Goal: Obtain resource: Download file/media

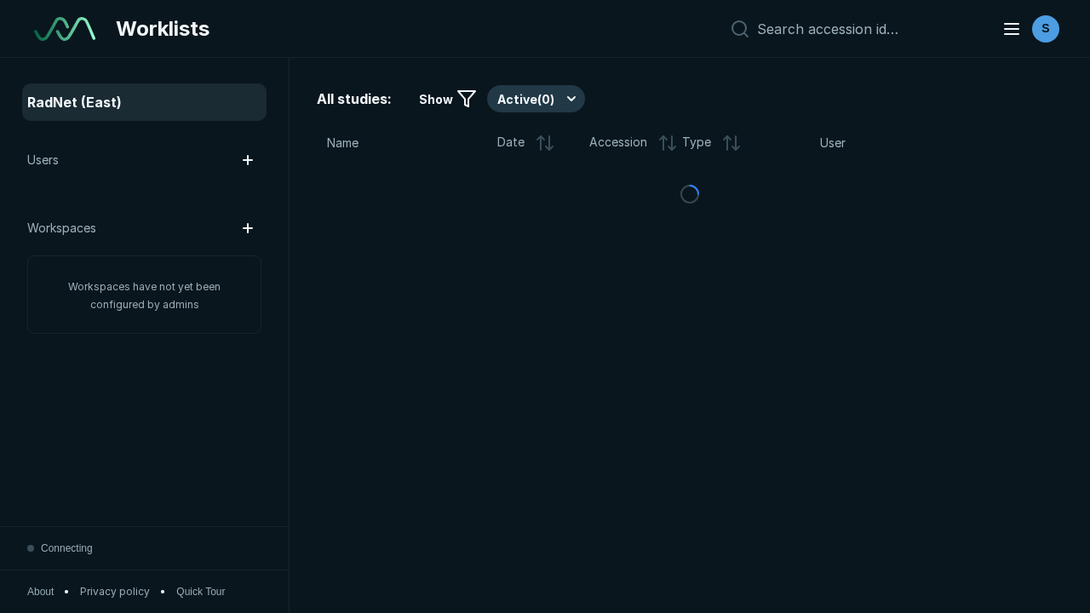
scroll to position [4648, 7091]
